Goal: Task Accomplishment & Management: Complete application form

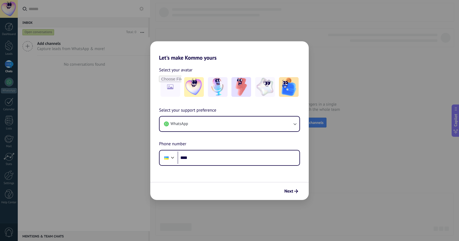
click at [329, 118] on div "Let's make Kommo yours Select your avatar Select your support preference WhatsA…" at bounding box center [229, 120] width 459 height 241
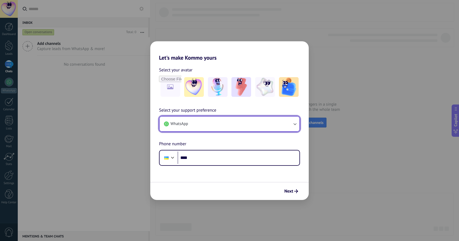
click at [284, 117] on button "WhatsApp" at bounding box center [230, 123] width 140 height 15
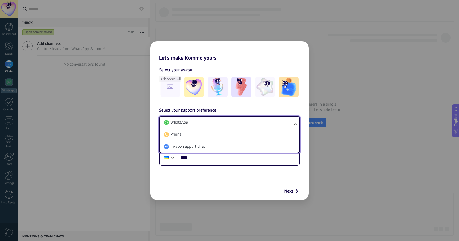
click at [231, 136] on li "Phone" at bounding box center [228, 135] width 133 height 12
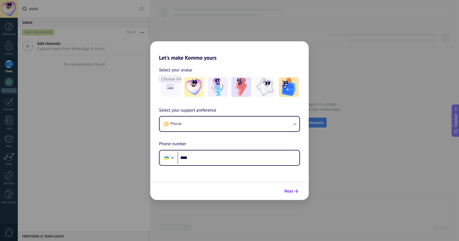
click at [294, 192] on span "Next" at bounding box center [292, 191] width 14 height 4
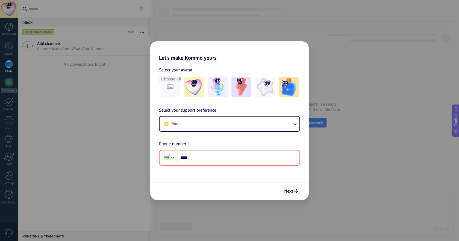
click at [258, 29] on div "Let's make Kommo yours Select your avatar Select your support preference Phone …" at bounding box center [229, 120] width 459 height 241
click at [303, 62] on div "Select your avatar Select your support preference Phone Phone number Phone ****" at bounding box center [229, 113] width 159 height 105
click at [311, 40] on div "Let's make Kommo yours Select your avatar Select your support preference Phone …" at bounding box center [229, 120] width 459 height 241
